Goal: Information Seeking & Learning: Learn about a topic

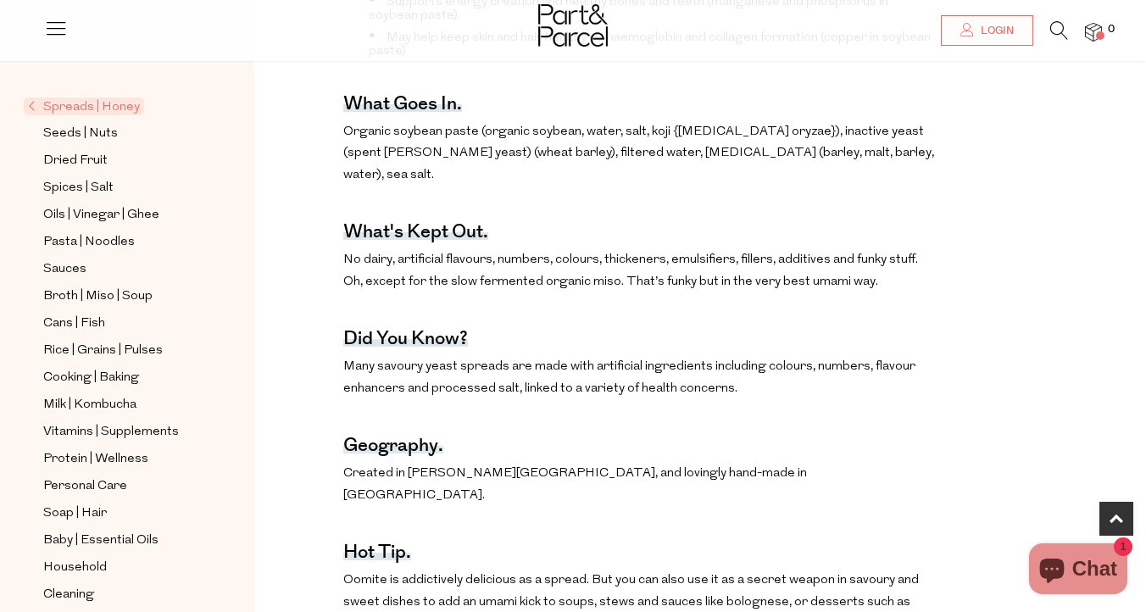
scroll to position [791, 0]
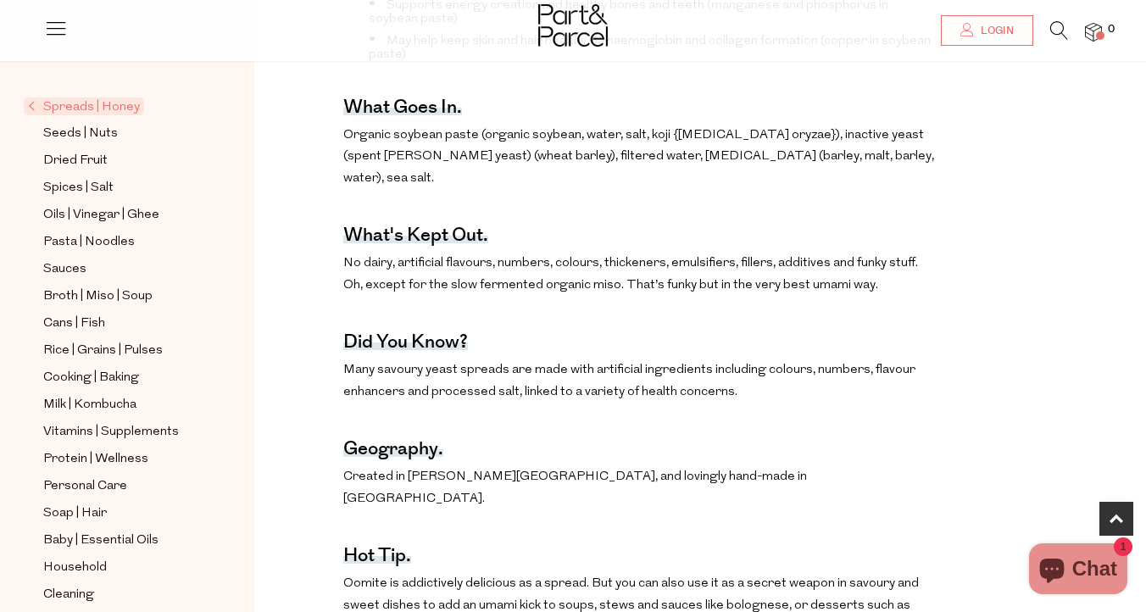
click at [593, 11] on img at bounding box center [573, 25] width 70 height 42
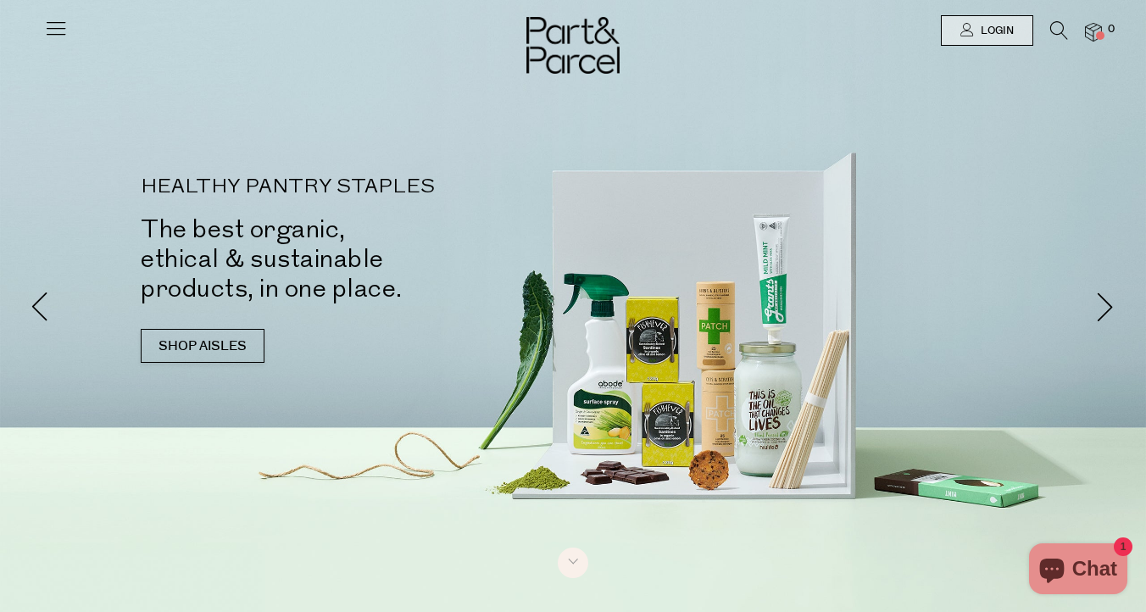
click at [1060, 25] on icon at bounding box center [1059, 30] width 18 height 19
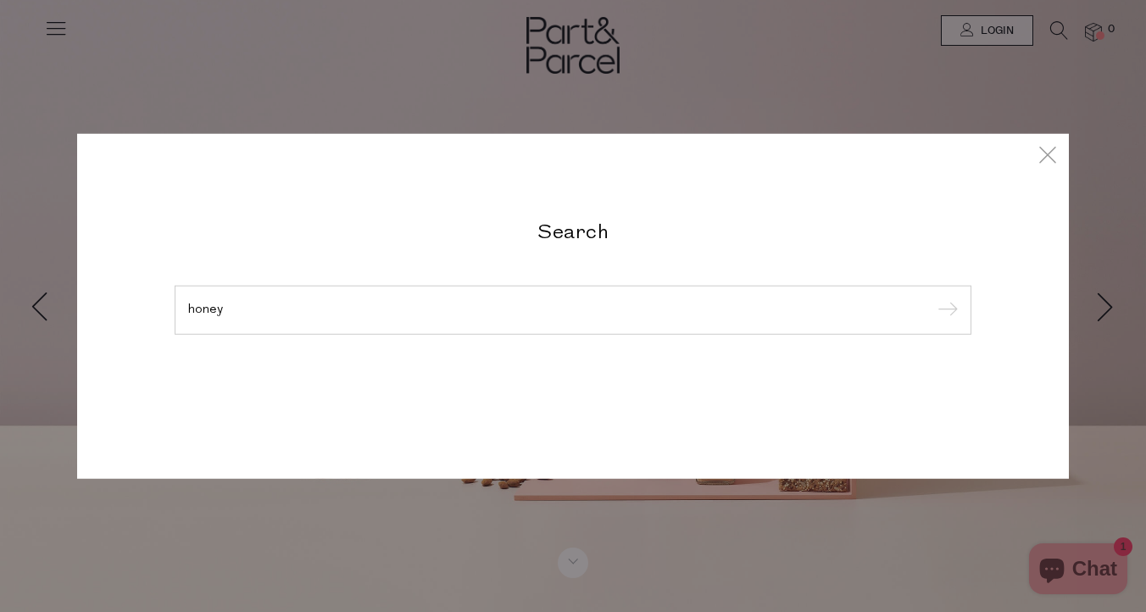
type input "honey"
click at [933, 298] on input "submit" at bounding box center [945, 310] width 25 height 25
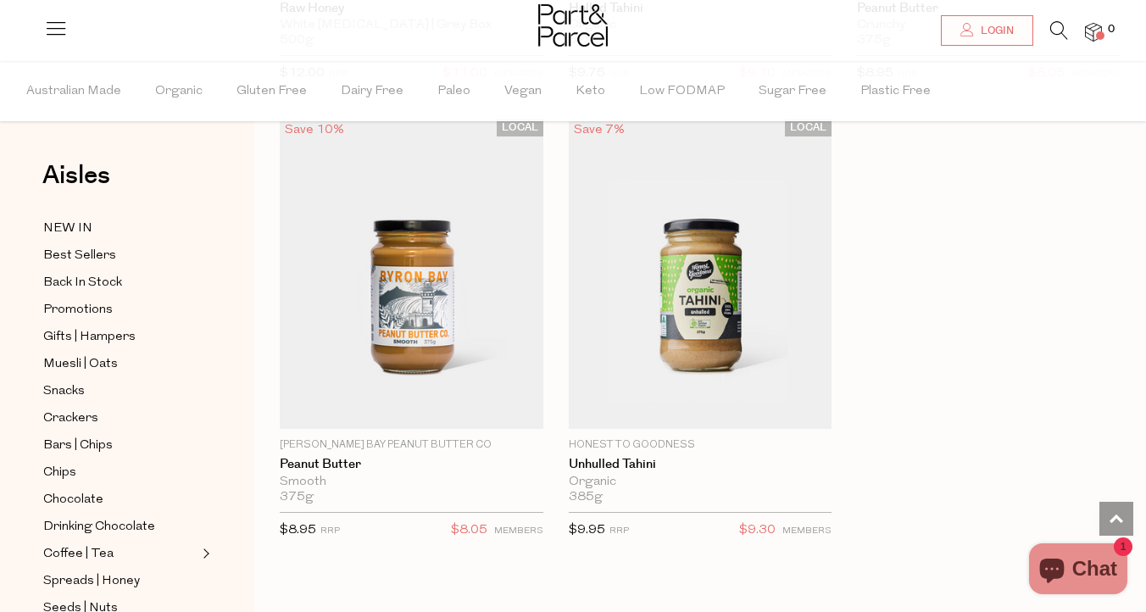
scroll to position [7451, 0]
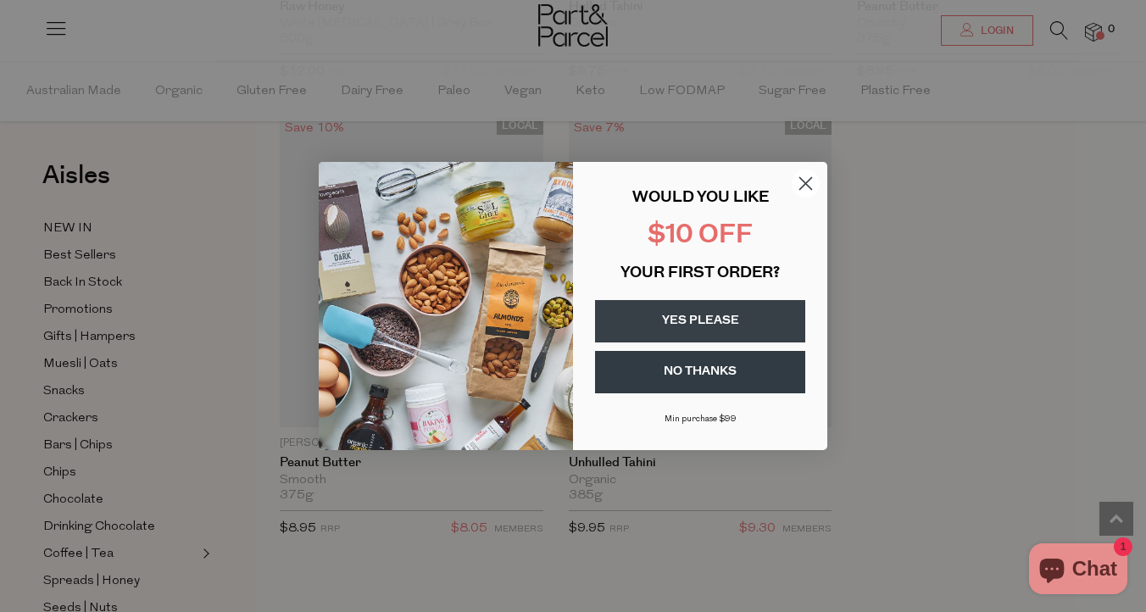
click at [807, 190] on circle "Close dialog" at bounding box center [806, 184] width 28 height 28
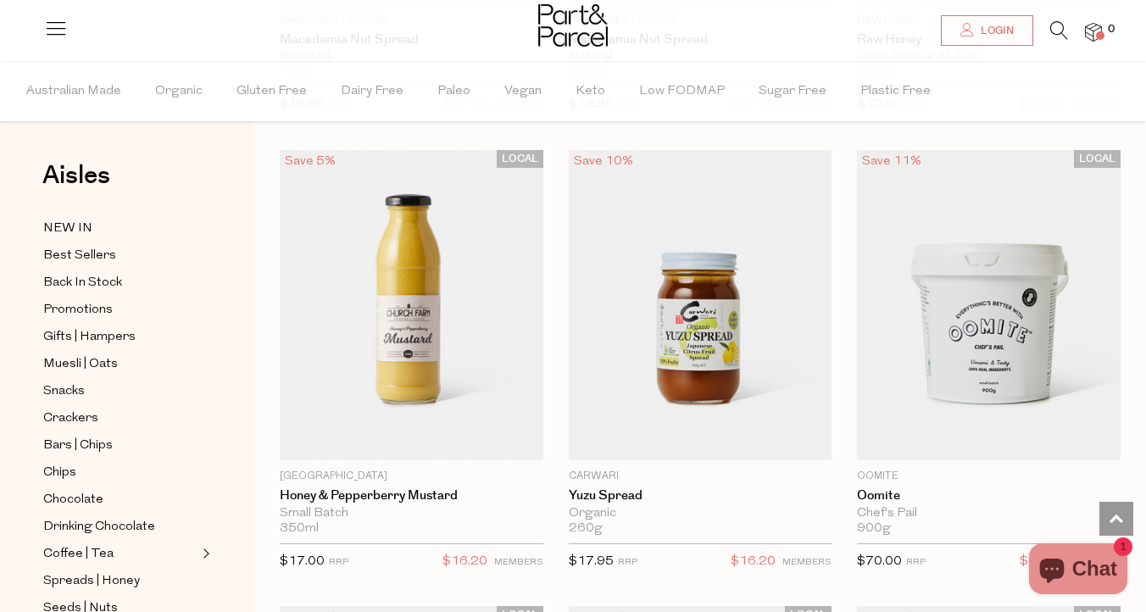
scroll to position [2849, 0]
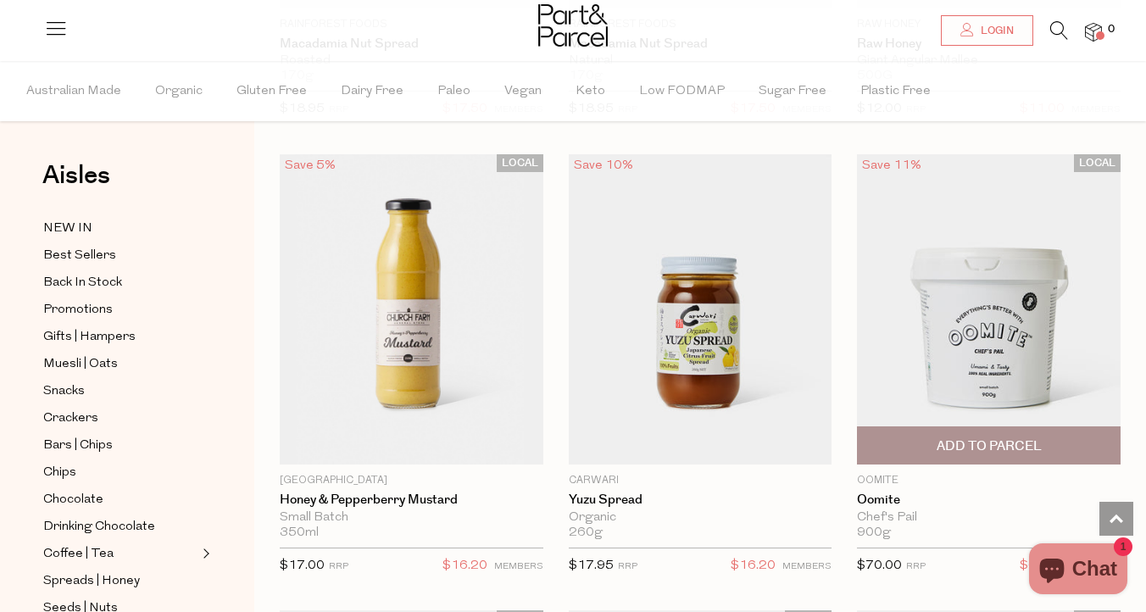
click at [1001, 387] on img at bounding box center [989, 309] width 264 height 311
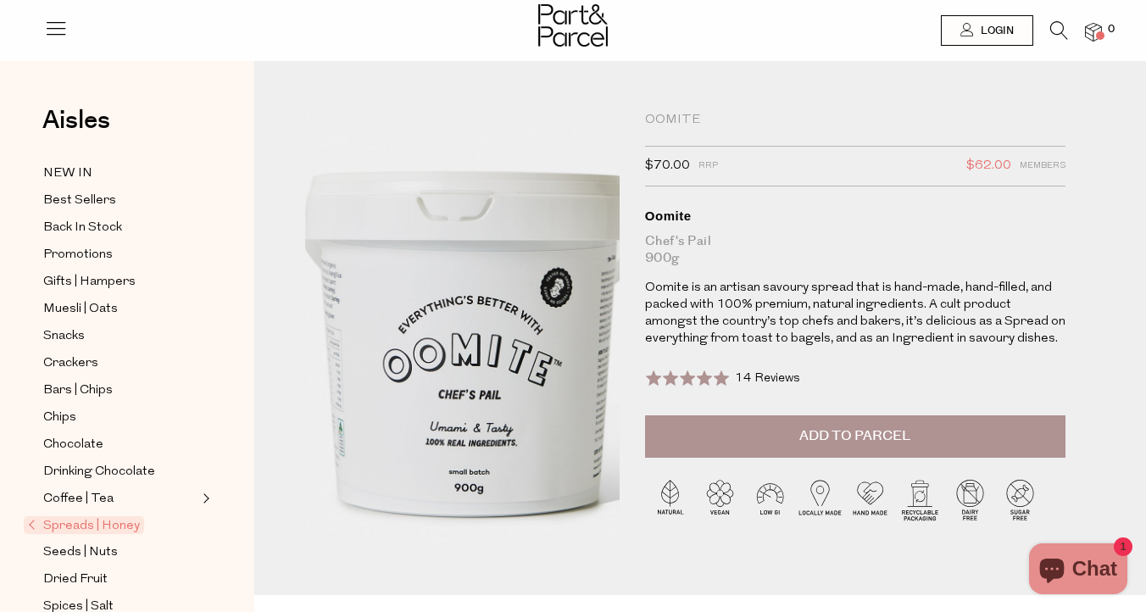
scroll to position [15, 0]
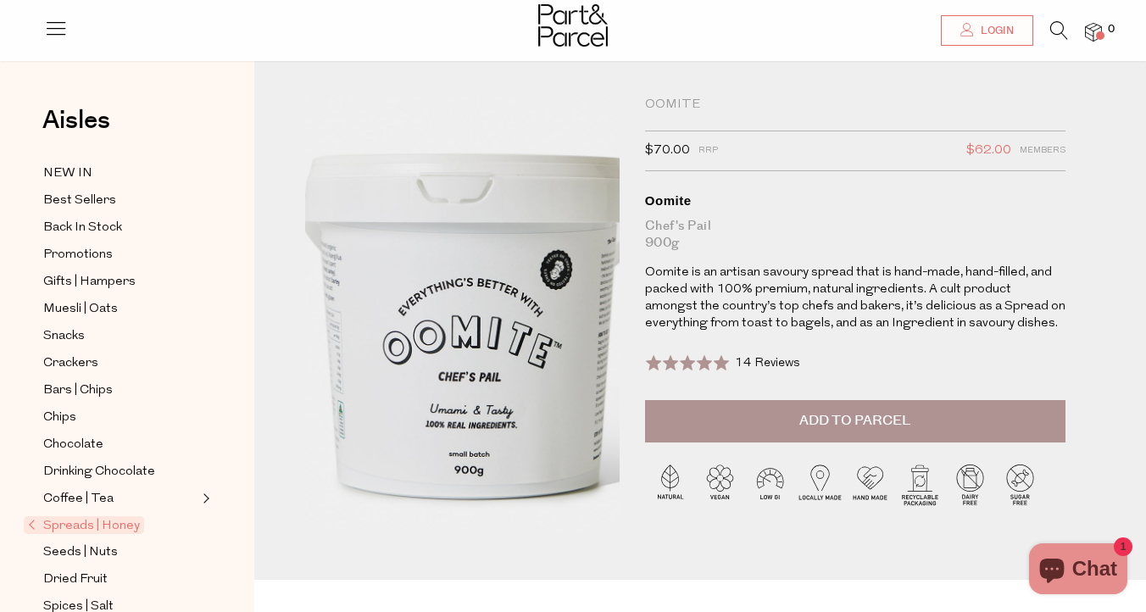
click at [454, 365] on img at bounding box center [469, 287] width 566 height 668
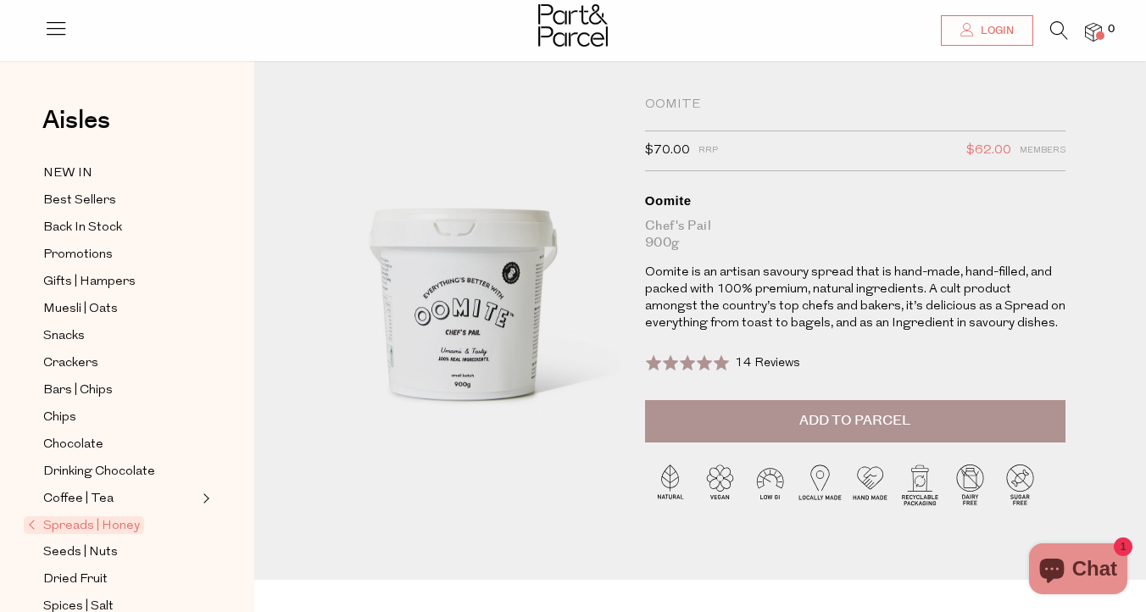
click at [568, 47] on div at bounding box center [573, 27] width 70 height 55
click at [580, 33] on img at bounding box center [573, 25] width 70 height 42
